Goal: Task Accomplishment & Management: Manage account settings

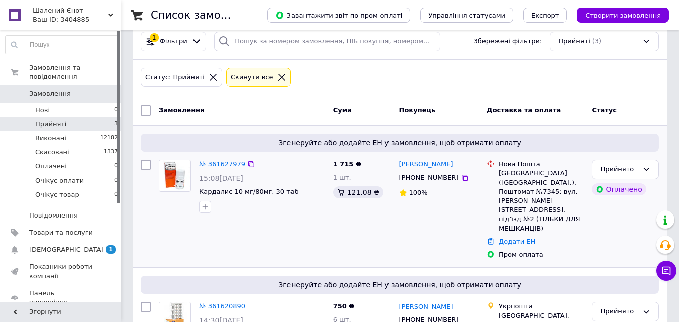
scroll to position [203, 0]
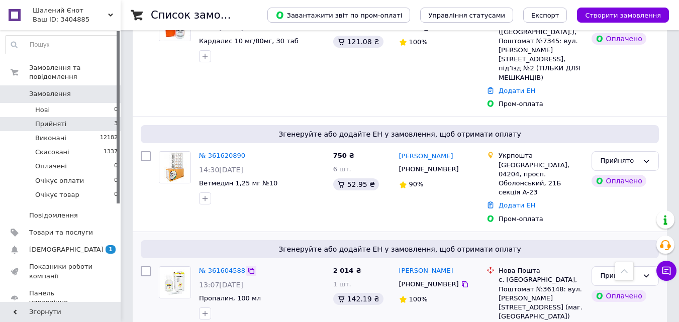
click at [247, 267] on icon at bounding box center [251, 271] width 8 height 8
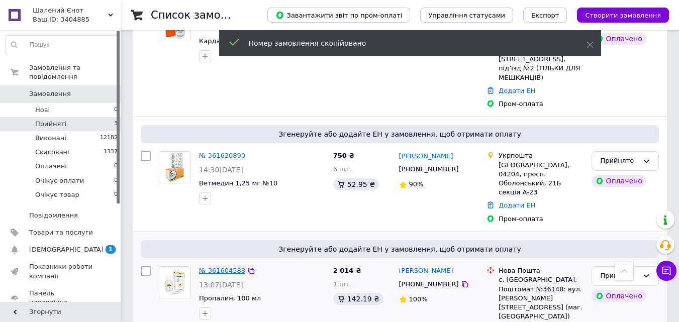
click at [223, 267] on link "№ 361604588" at bounding box center [222, 271] width 46 height 8
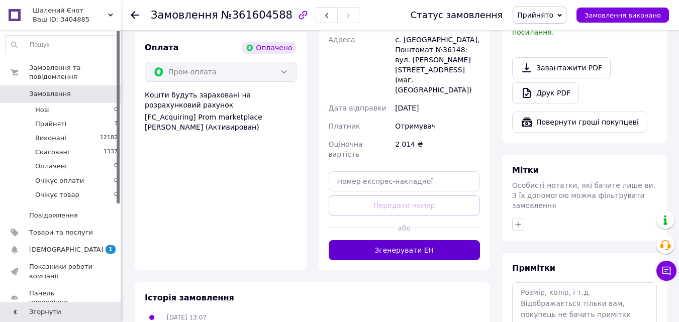
scroll to position [352, 0]
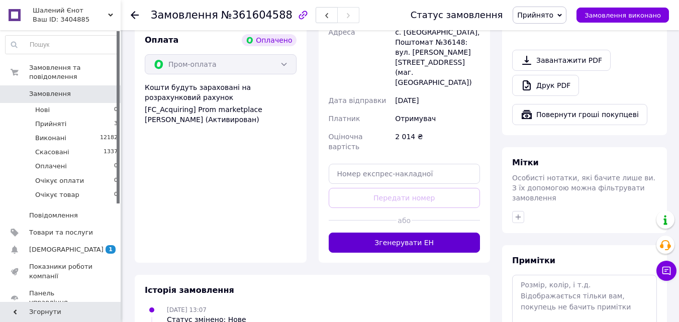
click at [398, 233] on button "Згенерувати ЕН" at bounding box center [405, 243] width 152 height 20
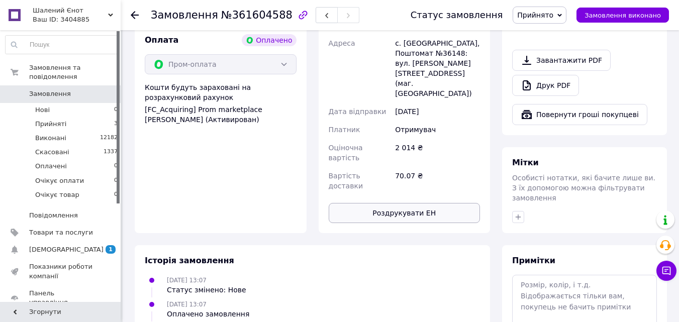
click at [405, 203] on button "Роздрукувати ЕН" at bounding box center [405, 213] width 152 height 20
click at [545, 17] on span "Прийнято" at bounding box center [536, 15] width 36 height 8
click at [545, 35] on li "Виконано" at bounding box center [542, 35] width 59 height 15
click at [130, 16] on div "Замовлення №361604588 Статус замовлення Виконано Прийнято Скасовано Оплачено Оч…" at bounding box center [400, 15] width 559 height 30
click at [135, 15] on use at bounding box center [135, 15] width 8 height 8
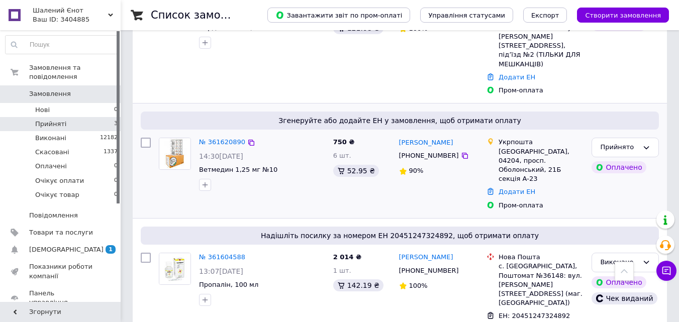
scroll to position [217, 0]
click at [247, 138] on icon at bounding box center [251, 142] width 8 height 8
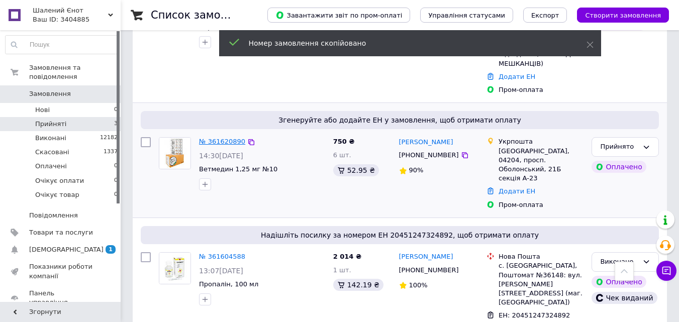
click at [230, 138] on link "№ 361620890" at bounding box center [222, 142] width 46 height 8
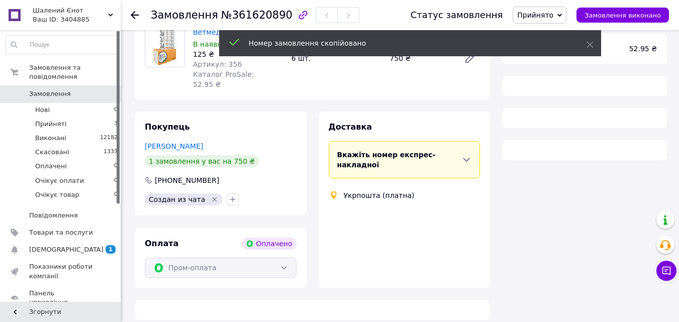
scroll to position [217, 0]
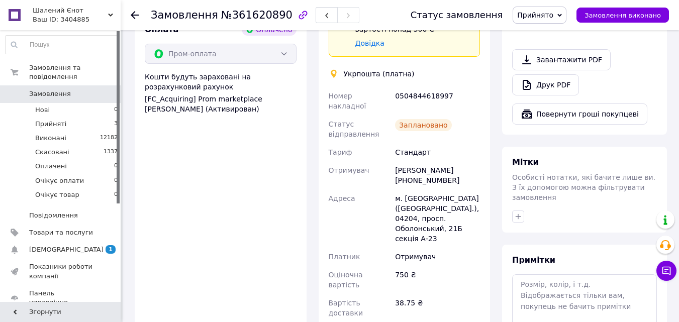
scroll to position [487, 0]
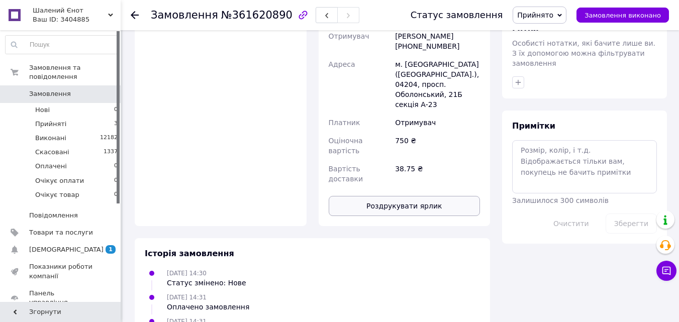
click at [409, 196] on button "Роздрукувати ярлик" at bounding box center [405, 206] width 152 height 20
click at [553, 14] on span "Прийнято" at bounding box center [536, 15] width 36 height 8
click at [548, 31] on li "Виконано" at bounding box center [542, 35] width 59 height 15
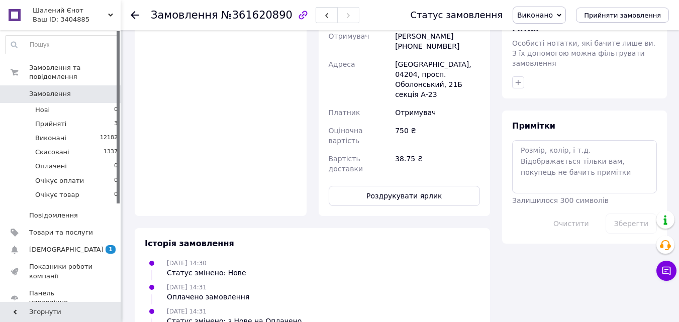
click at [133, 11] on icon at bounding box center [135, 15] width 8 height 8
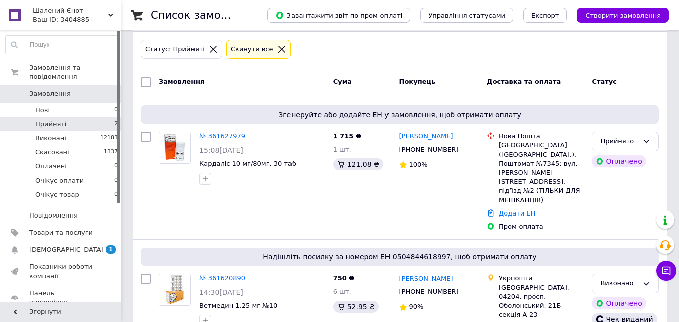
scroll to position [111, 0]
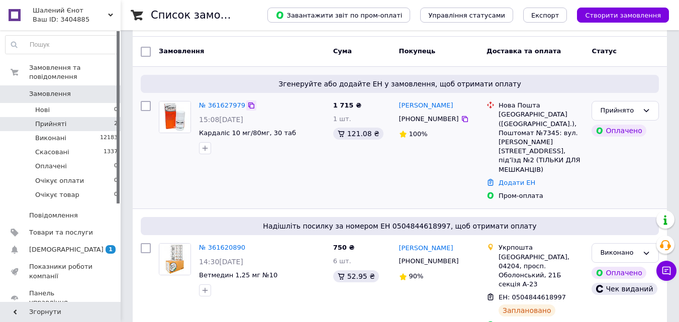
click at [247, 102] on icon at bounding box center [251, 106] width 8 height 8
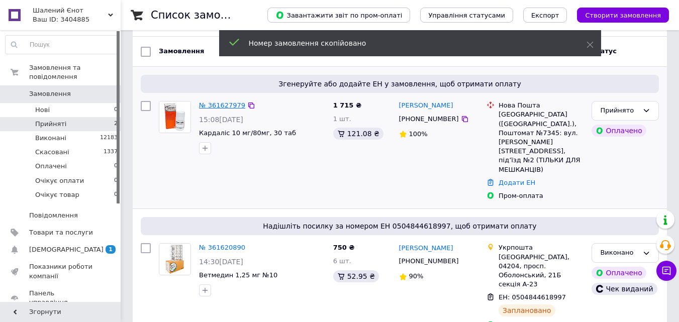
click at [231, 105] on link "№ 361627979" at bounding box center [222, 106] width 46 height 8
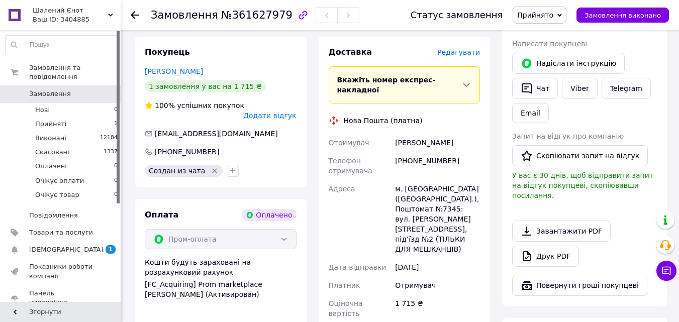
scroll to position [338, 0]
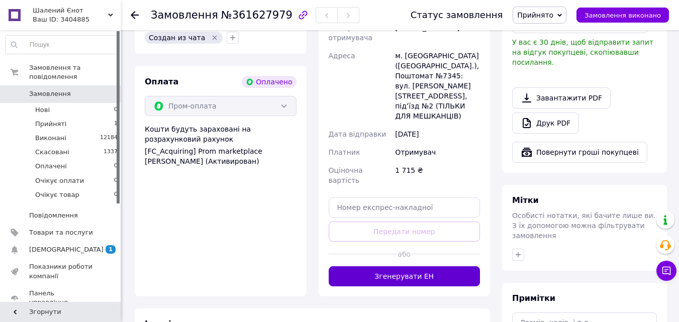
click at [422, 267] on button "Згенерувати ЕН" at bounding box center [405, 277] width 152 height 20
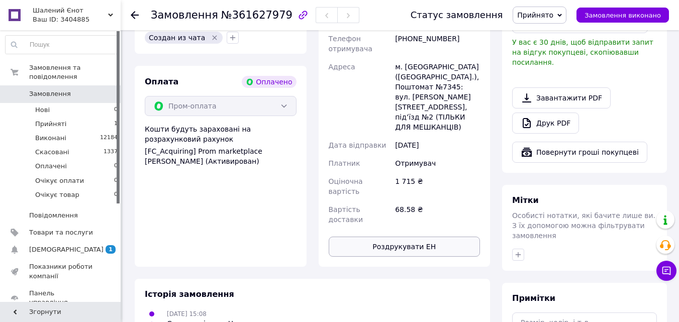
click at [413, 237] on button "Роздрукувати ЕН" at bounding box center [405, 247] width 152 height 20
click at [545, 18] on span "Прийнято" at bounding box center [536, 15] width 36 height 8
click at [544, 32] on li "Виконано" at bounding box center [542, 35] width 59 height 15
click at [129, 11] on div "Замовлення №361627979 Статус замовлення Виконано Прийнято Скасовано Оплачено Оч…" at bounding box center [400, 15] width 559 height 30
click at [133, 14] on use at bounding box center [135, 15] width 8 height 8
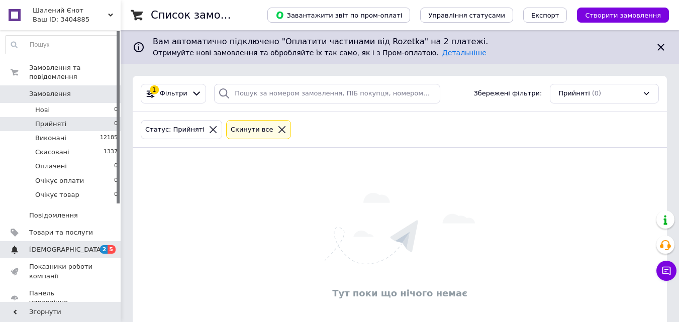
click at [102, 245] on span "2" at bounding box center [104, 249] width 8 height 9
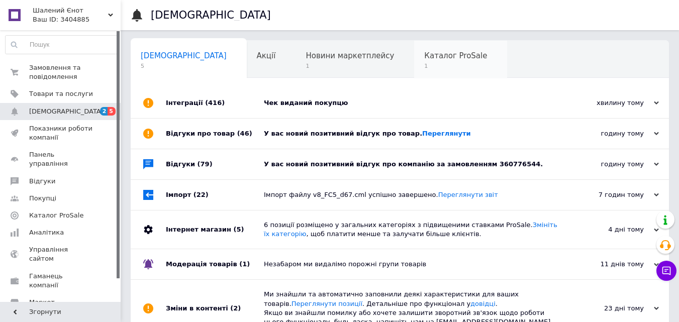
click at [414, 62] on div "Каталог ProSale 1" at bounding box center [460, 60] width 93 height 38
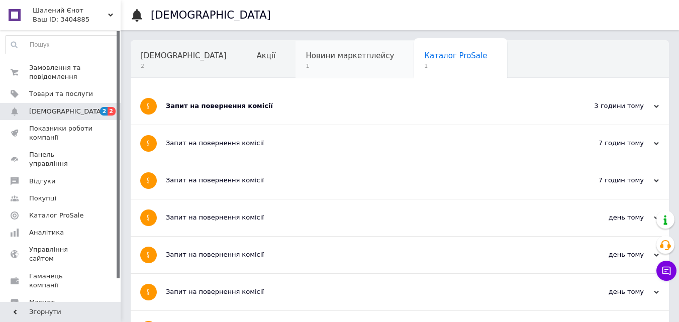
click at [296, 71] on div "Новини маркетплейсу 1" at bounding box center [355, 60] width 119 height 38
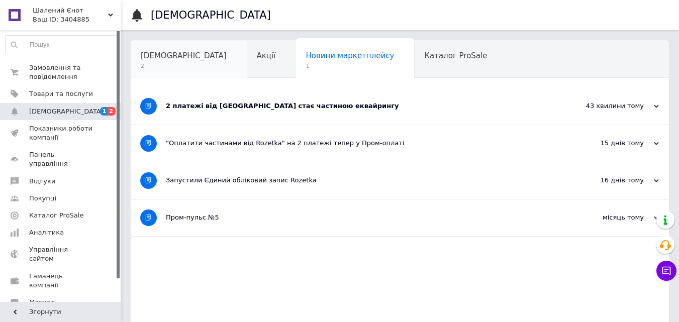
click at [159, 54] on span "[DEMOGRAPHIC_DATA]" at bounding box center [184, 55] width 86 height 9
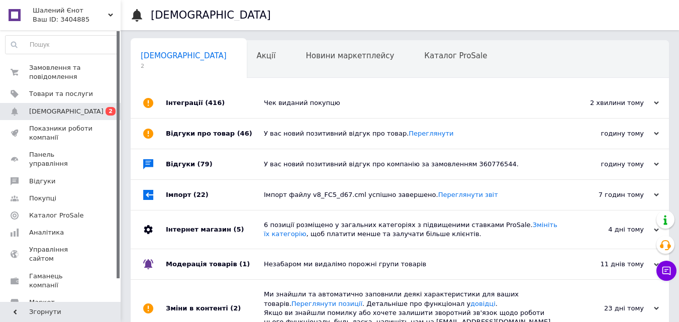
click at [275, 105] on div "Чек виданий покупцю" at bounding box center [411, 103] width 295 height 9
